Goal: Task Accomplishment & Management: Use online tool/utility

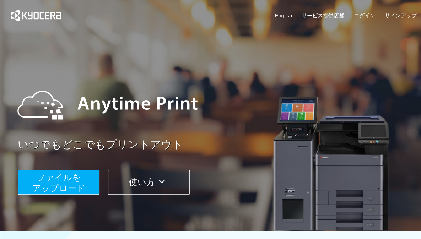
click at [50, 183] on span "ファイルを ​​アップロード" at bounding box center [58, 183] width 53 height 20
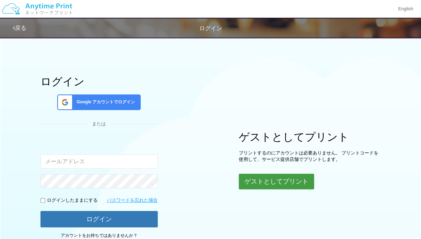
click at [267, 180] on button "ゲストとしてプリント" at bounding box center [276, 182] width 75 height 16
click at [249, 184] on button "ゲストとしてプリント" at bounding box center [276, 182] width 75 height 16
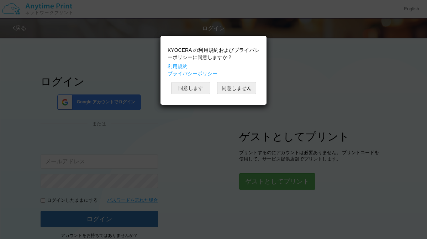
click at [188, 86] on button "同意します" at bounding box center [190, 88] width 39 height 12
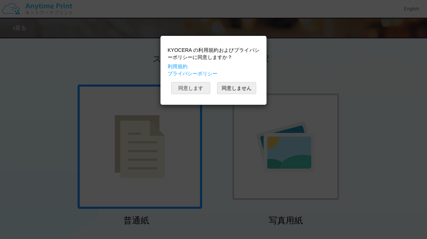
click at [188, 86] on button "同意します" at bounding box center [190, 88] width 39 height 12
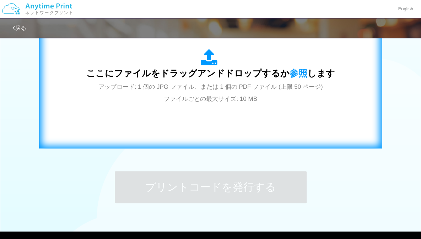
scroll to position [265, 0]
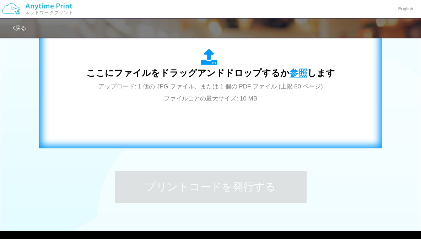
click at [290, 75] on span "参照" at bounding box center [299, 73] width 18 height 10
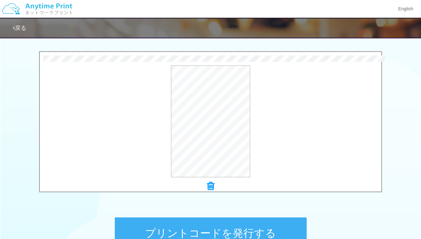
scroll to position [219, 0]
click at [220, 121] on button "プレビュー" at bounding box center [213, 121] width 33 height 11
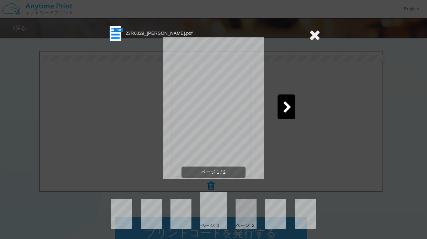
click at [286, 110] on icon at bounding box center [287, 108] width 9 height 12
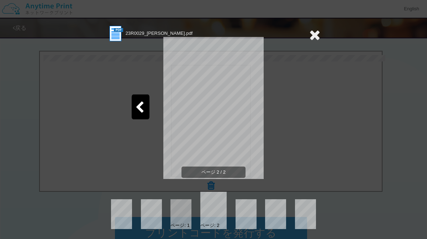
click at [313, 34] on icon at bounding box center [314, 35] width 11 height 14
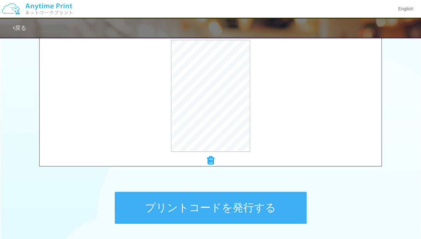
scroll to position [245, 0]
click at [268, 212] on button "プリントコードを発行する" at bounding box center [211, 208] width 192 height 32
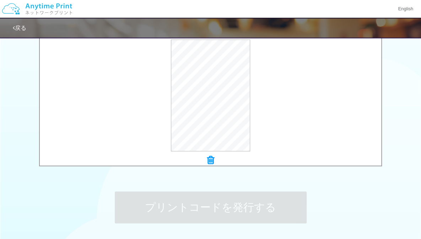
scroll to position [0, 0]
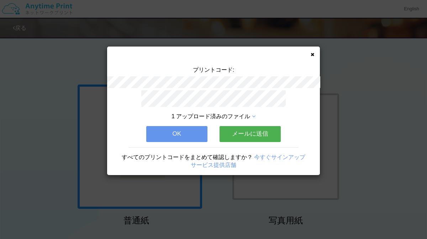
click at [312, 52] on icon at bounding box center [312, 54] width 4 height 5
